Goal: Find contact information: Find contact information

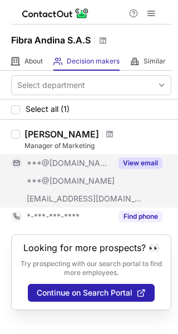
click at [134, 162] on button "View email" at bounding box center [141, 163] width 44 height 11
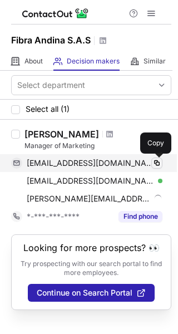
click at [157, 162] on span at bounding box center [157, 163] width 9 height 9
click at [156, 159] on span at bounding box center [157, 163] width 9 height 9
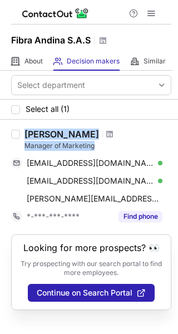
drag, startPoint x: 25, startPoint y: 130, endPoint x: 101, endPoint y: 140, distance: 77.6
click at [101, 140] on div "Irving Tovar Rivera Manager of Marketing" at bounding box center [98, 140] width 147 height 22
copy div "Irving Tovar Rivera Manager of Marketing"
